Goal: Transaction & Acquisition: Purchase product/service

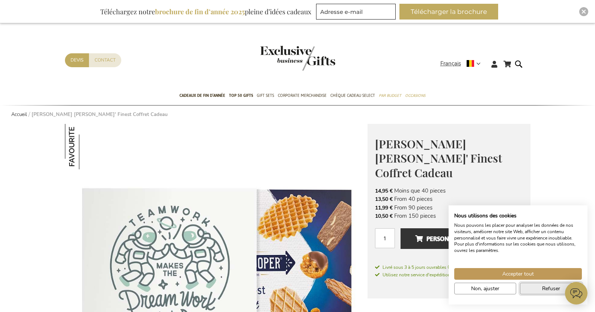
click at [535, 289] on button "Refuser" at bounding box center [551, 289] width 62 height 12
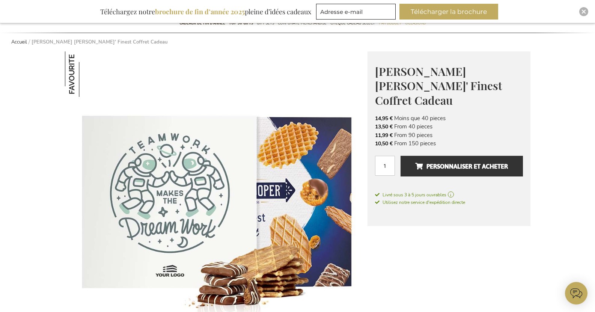
scroll to position [75, 0]
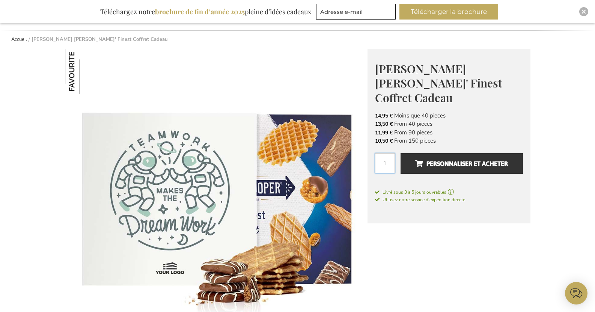
drag, startPoint x: 389, startPoint y: 148, endPoint x: 383, endPoint y: 151, distance: 6.6
click at [383, 153] on input "1" at bounding box center [385, 163] width 20 height 20
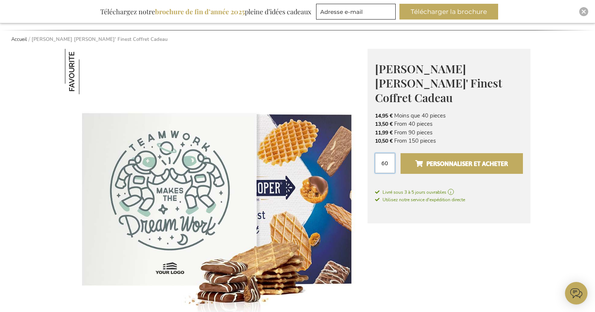
type input "60"
click at [470, 158] on span "Personnaliser et acheter" at bounding box center [461, 164] width 93 height 12
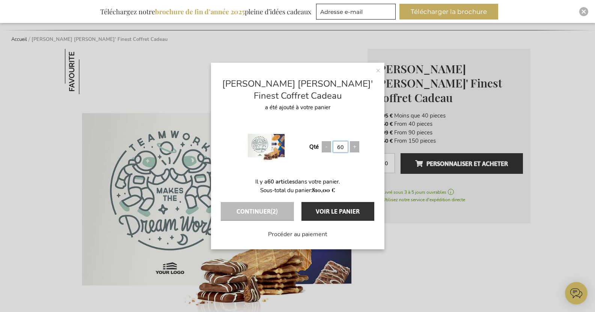
click at [345, 148] on input "60" at bounding box center [340, 146] width 15 height 11
type input "6"
type input "75"
click at [323, 211] on button "Voir le panier" at bounding box center [337, 211] width 73 height 19
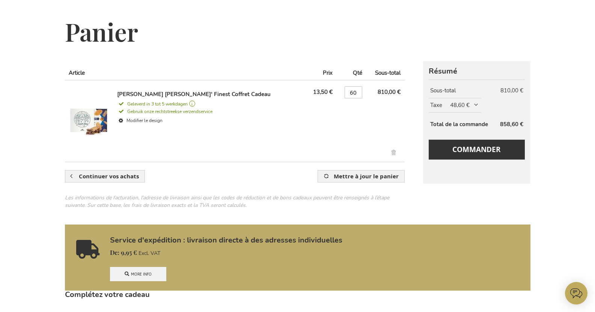
scroll to position [75, 0]
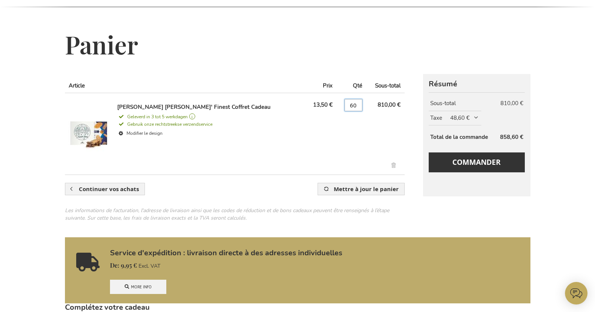
drag, startPoint x: 349, startPoint y: 104, endPoint x: 344, endPoint y: 104, distance: 4.9
click at [345, 104] on input "60" at bounding box center [354, 105] width 18 height 12
type input "75"
click at [366, 133] on td "810,00 €" at bounding box center [385, 131] width 39 height 77
click at [366, 186] on span "Mettre à jour le panier" at bounding box center [366, 189] width 65 height 8
